Goal: Learn about a topic: Learn about a topic

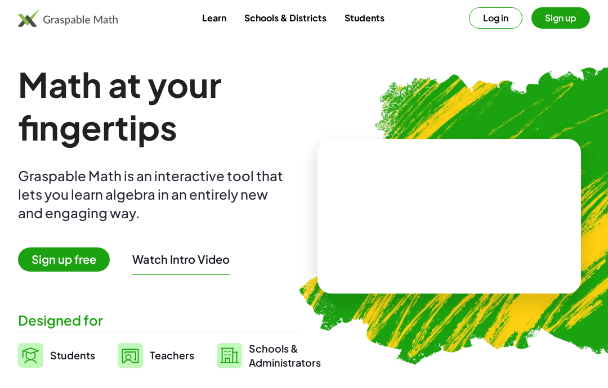
click at [89, 271] on span "Sign up free" at bounding box center [64, 260] width 92 height 24
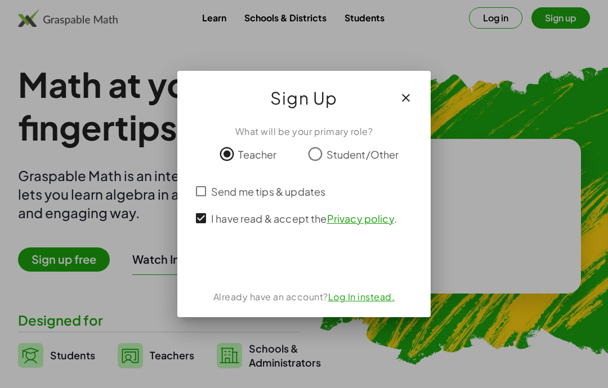
click at [305, 259] on div "Acceder con Google. Se abre en una pestaña nueva" at bounding box center [303, 261] width 107 height 25
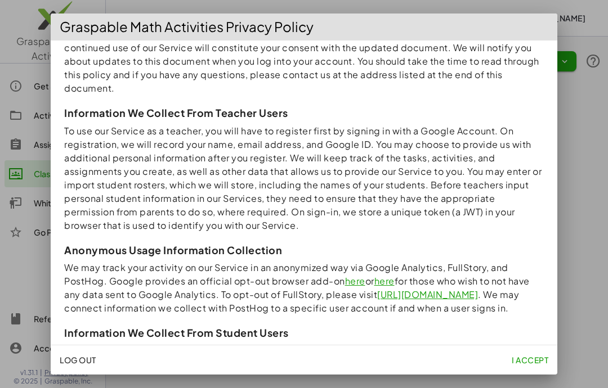
scroll to position [132, 0]
click at [524, 362] on span "I accept" at bounding box center [529, 360] width 37 height 10
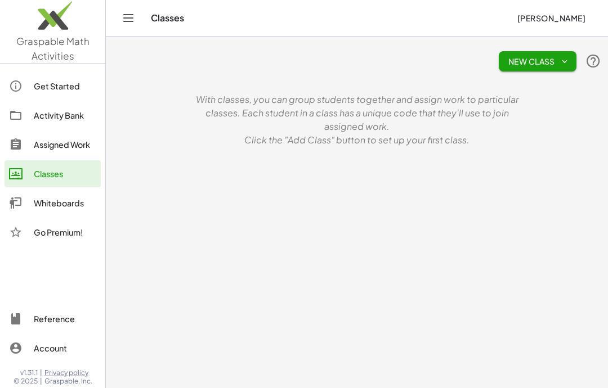
click at [64, 83] on div "Get Started" at bounding box center [65, 86] width 62 height 14
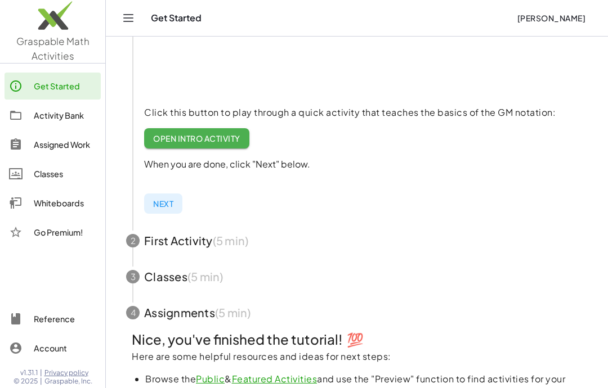
scroll to position [189, 0]
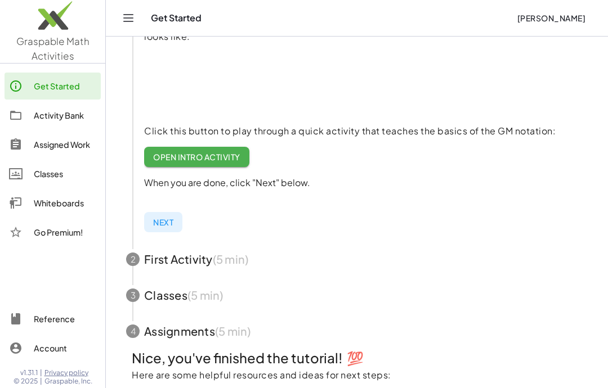
click at [169, 223] on span "Next" at bounding box center [163, 222] width 20 height 10
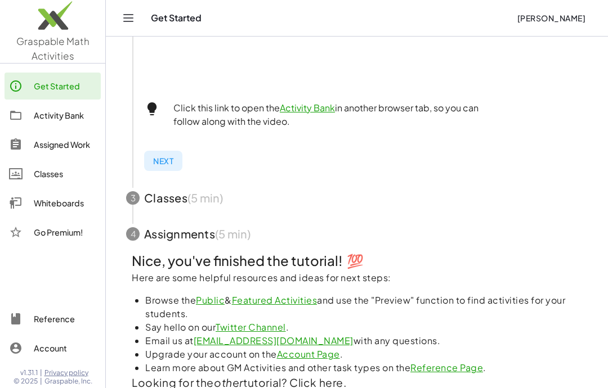
click at [140, 199] on span "button" at bounding box center [357, 198] width 488 height 36
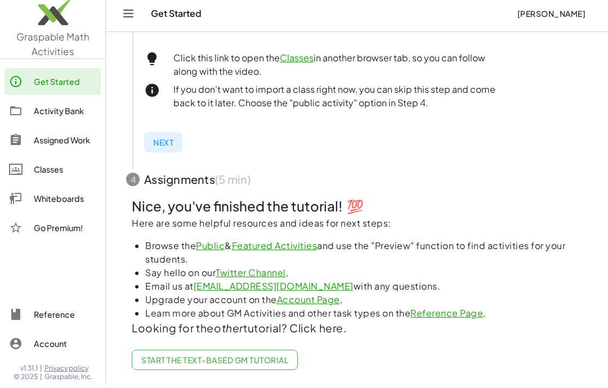
scroll to position [456, 0]
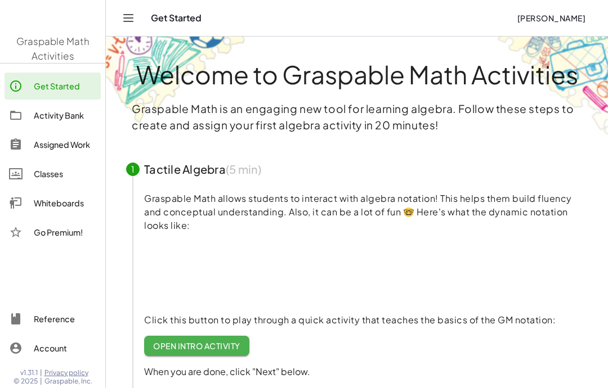
scroll to position [93, 0]
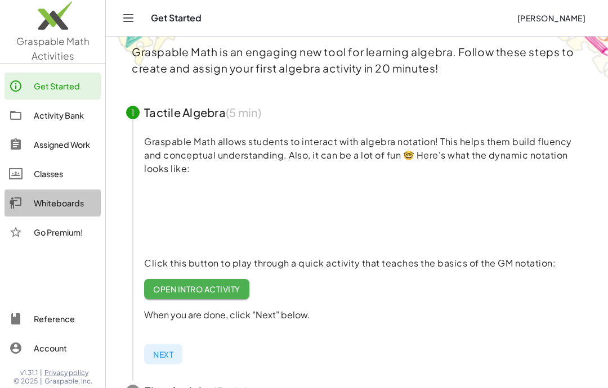
click at [63, 211] on link "Whiteboards" at bounding box center [53, 203] width 96 height 27
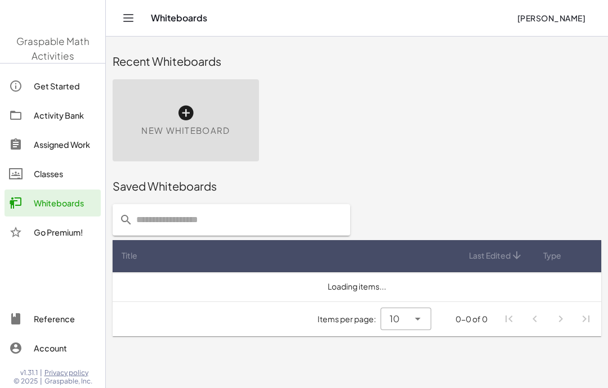
scroll to position [45, 0]
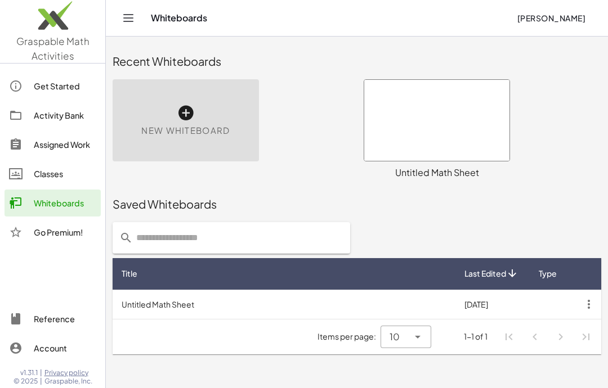
click at [230, 98] on div "New Whiteboard" at bounding box center [186, 120] width 146 height 82
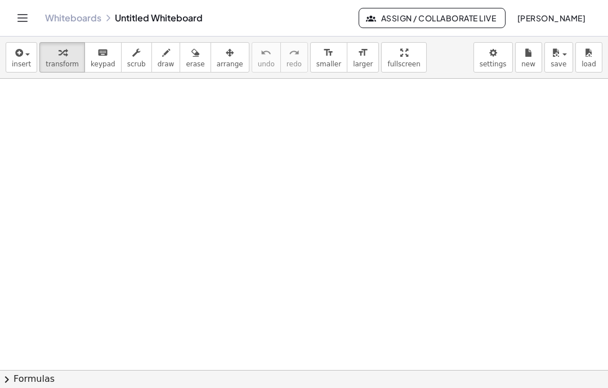
click at [20, 61] on span "insert" at bounding box center [21, 64] width 19 height 8
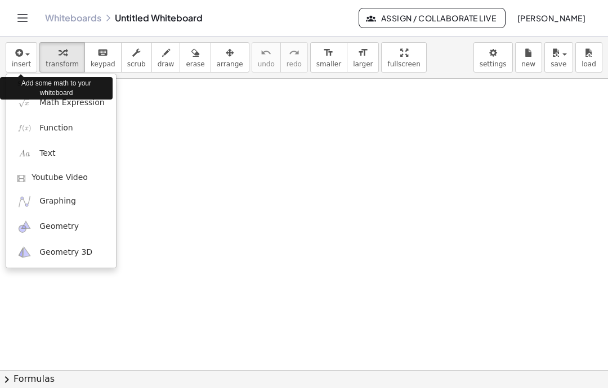
click at [64, 202] on span "Graphing" at bounding box center [57, 201] width 37 height 11
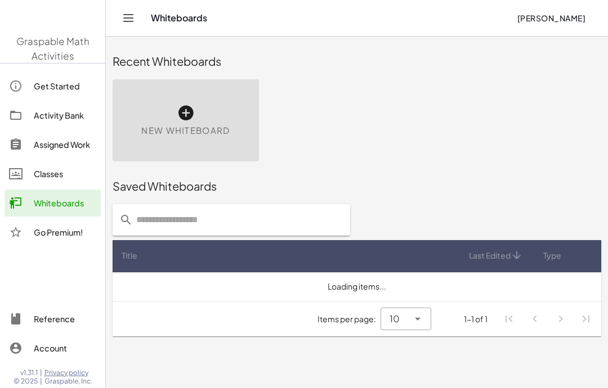
scroll to position [45, 0]
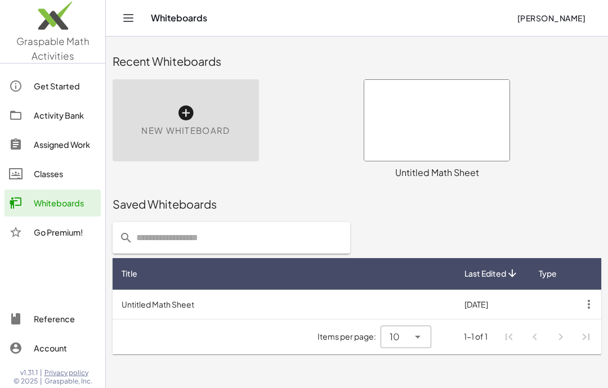
click at [458, 84] on div at bounding box center [436, 120] width 145 height 81
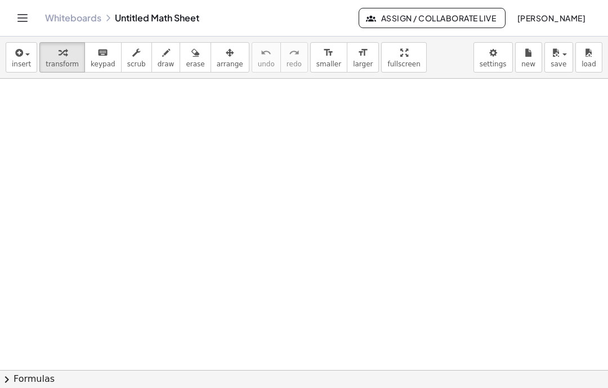
click at [25, 65] on span "insert" at bounding box center [21, 64] width 19 height 8
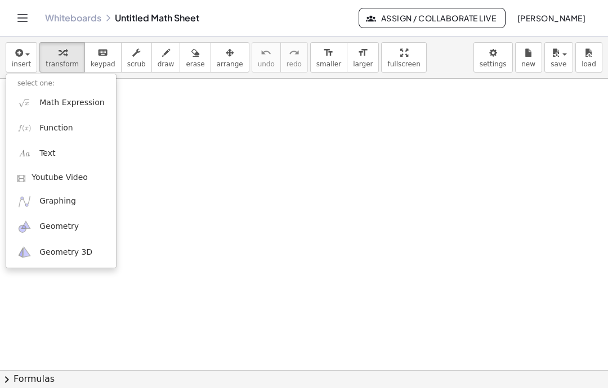
click at [93, 319] on div at bounding box center [304, 194] width 608 height 388
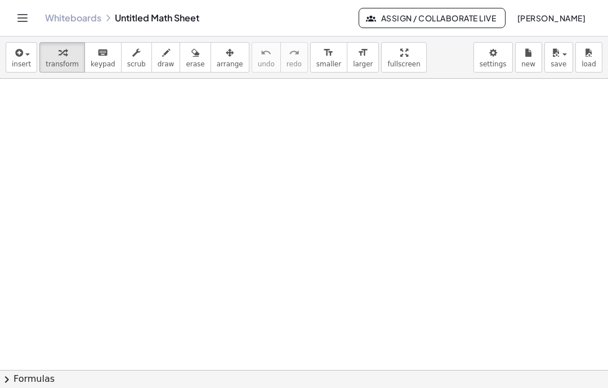
click at [25, 65] on span "insert" at bounding box center [21, 64] width 19 height 8
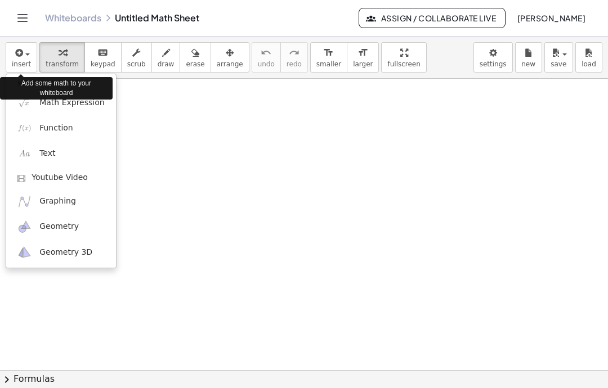
click at [70, 103] on span "Math Expression" at bounding box center [71, 102] width 65 height 11
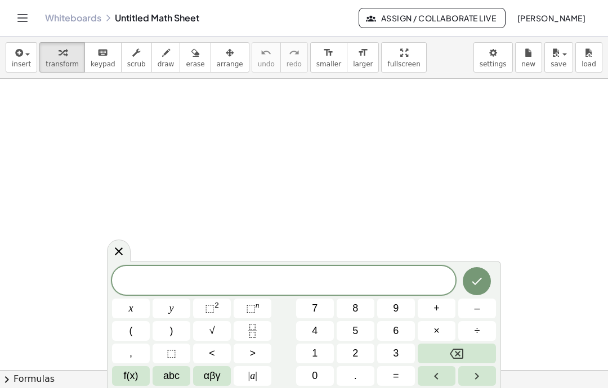
click at [317, 374] on span "0" at bounding box center [315, 375] width 6 height 15
click at [443, 388] on html "Graspable Math Activities Get Started Activity Bank Assigned Work Classes White…" at bounding box center [304, 194] width 608 height 388
click at [455, 388] on html "Graspable Math Activities Get Started Activity Bank Assigned Work Classes White…" at bounding box center [304, 194] width 608 height 388
click at [454, 388] on html "Graspable Math Activities Get Started Activity Bank Assigned Work Classes White…" at bounding box center [304, 194] width 608 height 388
click at [467, 388] on html "Graspable Math Activities Get Started Activity Bank Assigned Work Classes White…" at bounding box center [304, 194] width 608 height 388
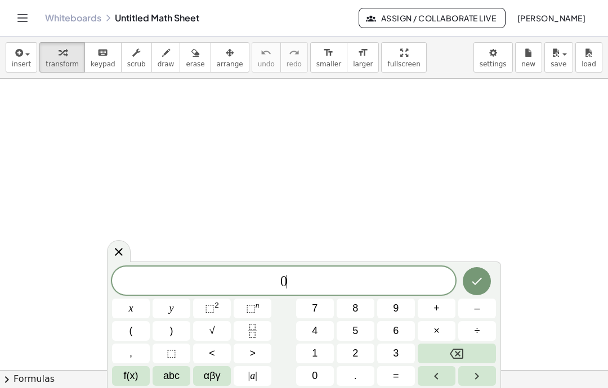
click at [453, 388] on html "Graspable Math Activities Get Started Activity Bank Assigned Work Classes White…" at bounding box center [304, 194] width 608 height 388
click at [298, 325] on button "4" at bounding box center [315, 331] width 38 height 20
click at [438, 388] on html "Graspable Math Activities Get Started Activity Bank Assigned Work Classes White…" at bounding box center [304, 194] width 608 height 388
click at [457, 388] on html "Graspable Math Activities Get Started Activity Bank Assigned Work Classes White…" at bounding box center [304, 194] width 608 height 388
click at [456, 388] on html "Graspable Math Activities Get Started Activity Bank Assigned Work Classes White…" at bounding box center [304, 194] width 608 height 388
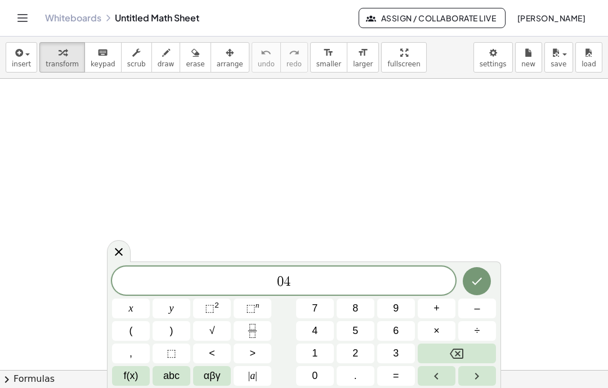
click at [470, 388] on html "Graspable Math Activities Get Started Activity Bank Assigned Work Classes White…" at bounding box center [304, 194] width 608 height 388
click at [440, 388] on html "Graspable Math Activities Get Started Activity Bank Assigned Work Classes White…" at bounding box center [304, 194] width 608 height 388
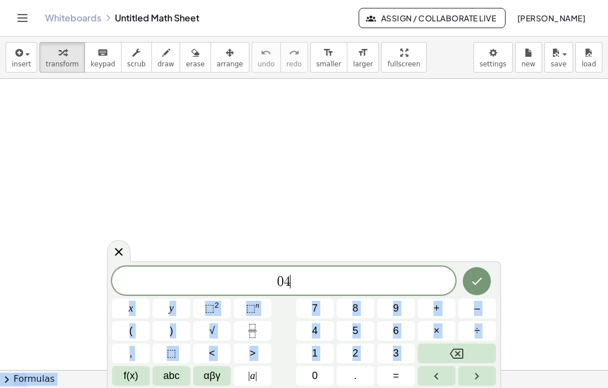
click at [435, 382] on icon "Left arrow" at bounding box center [436, 377] width 14 height 14
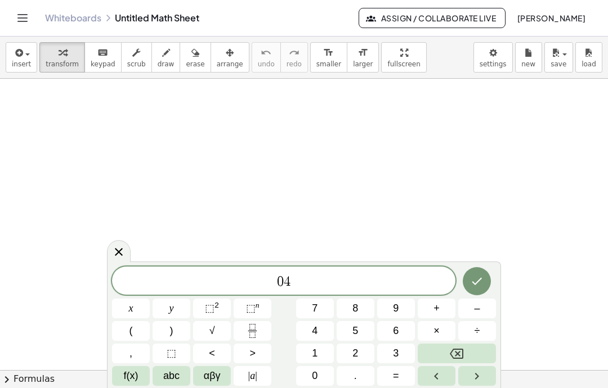
click at [441, 377] on icon "Left arrow" at bounding box center [436, 377] width 14 height 14
click at [484, 290] on button "Done" at bounding box center [476, 281] width 28 height 28
click at [464, 352] on button "Backspace" at bounding box center [456, 354] width 78 height 20
click at [180, 385] on button "abc" at bounding box center [171, 376] width 38 height 20
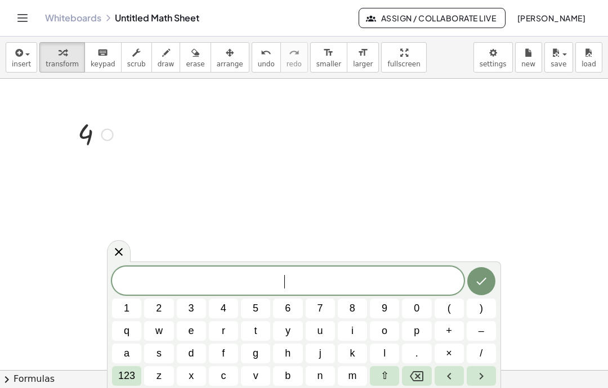
click at [191, 384] on button "x" at bounding box center [191, 376] width 29 height 20
click at [487, 280] on icon "Done" at bounding box center [481, 282] width 14 height 14
